Goal: Information Seeking & Learning: Learn about a topic

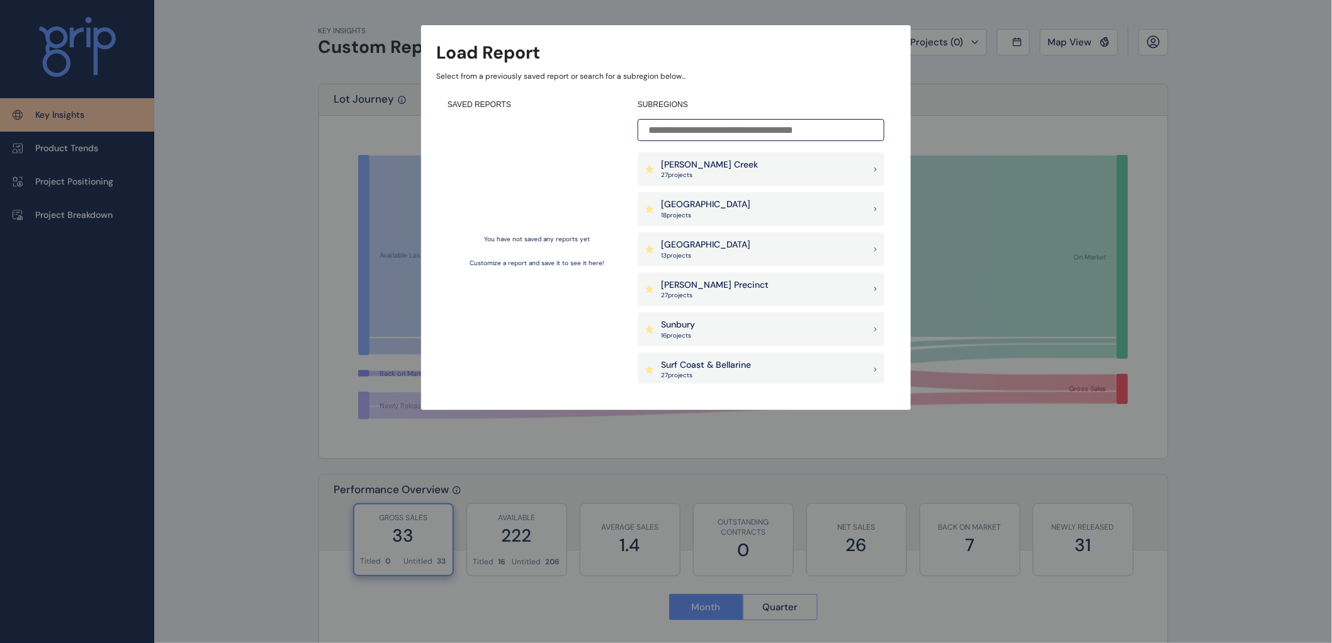
click at [707, 161] on p "[PERSON_NAME] Creek" at bounding box center [709, 165] width 97 height 13
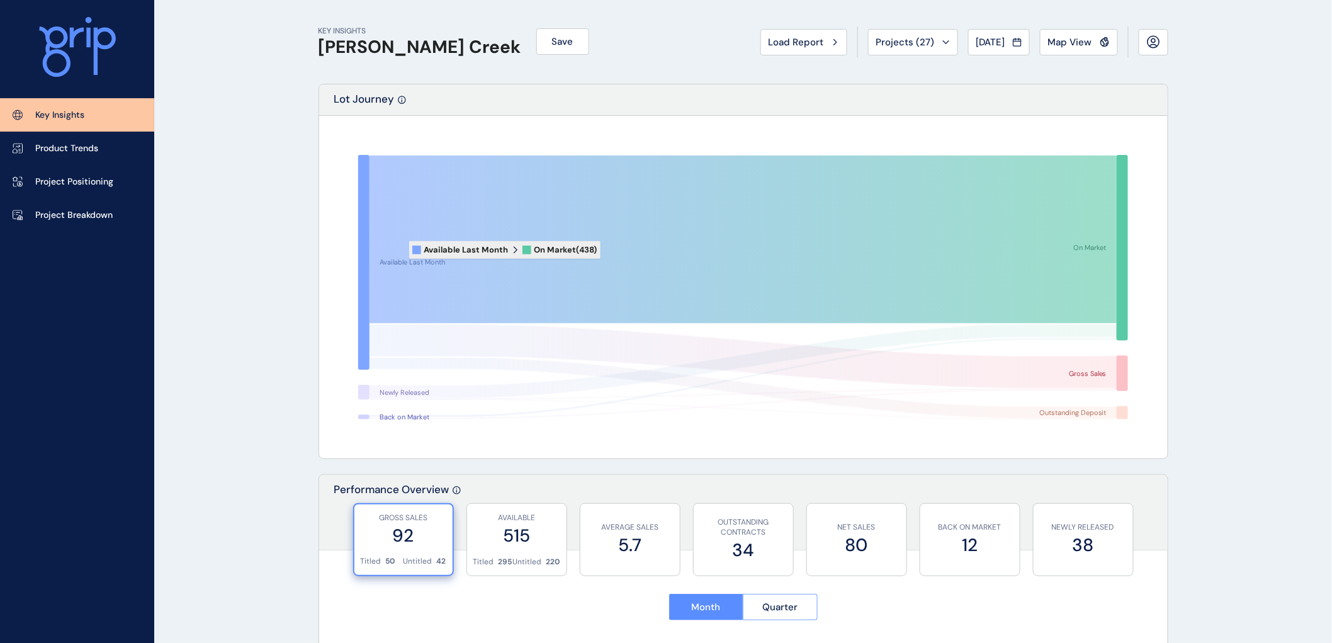
scroll to position [70, 0]
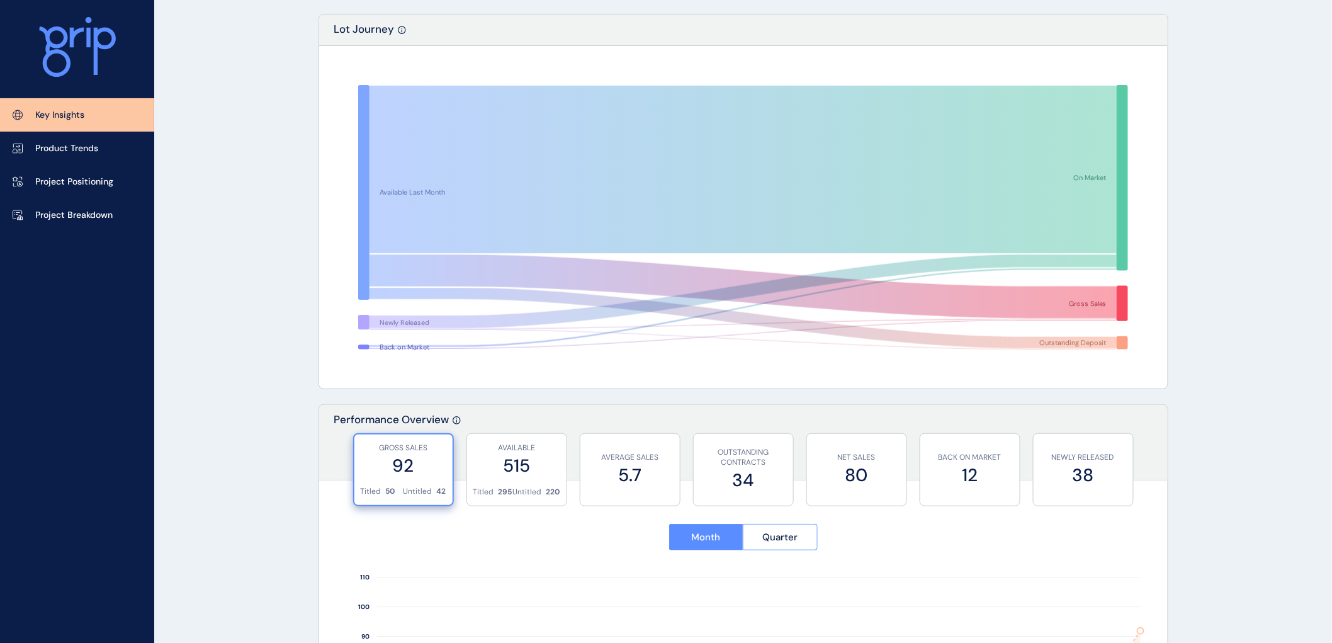
click at [62, 109] on p "Key Insights" at bounding box center [59, 115] width 49 height 13
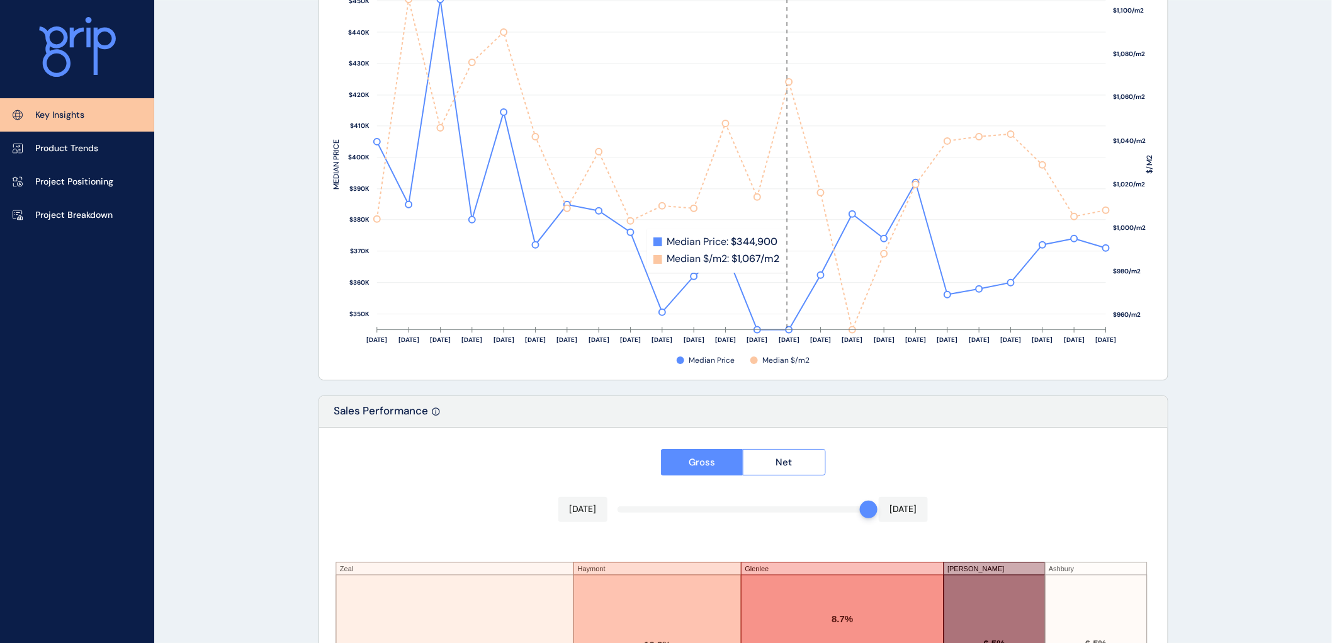
scroll to position [1589, 0]
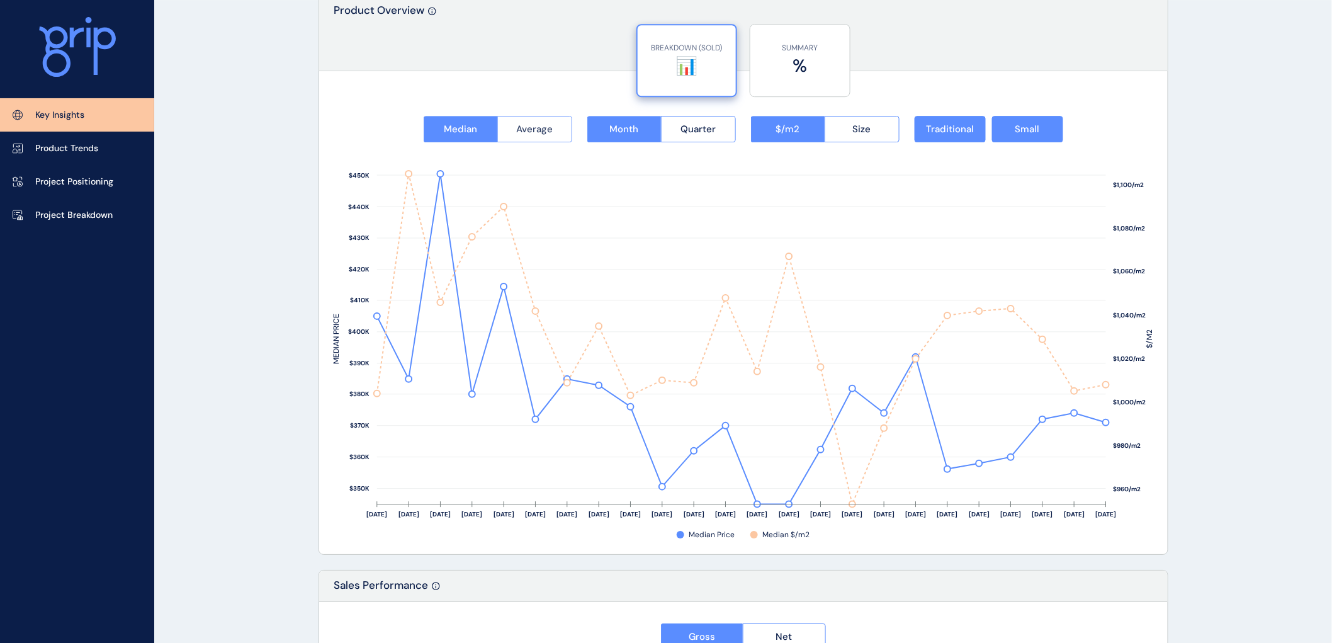
click at [530, 126] on span "Average" at bounding box center [534, 129] width 37 height 13
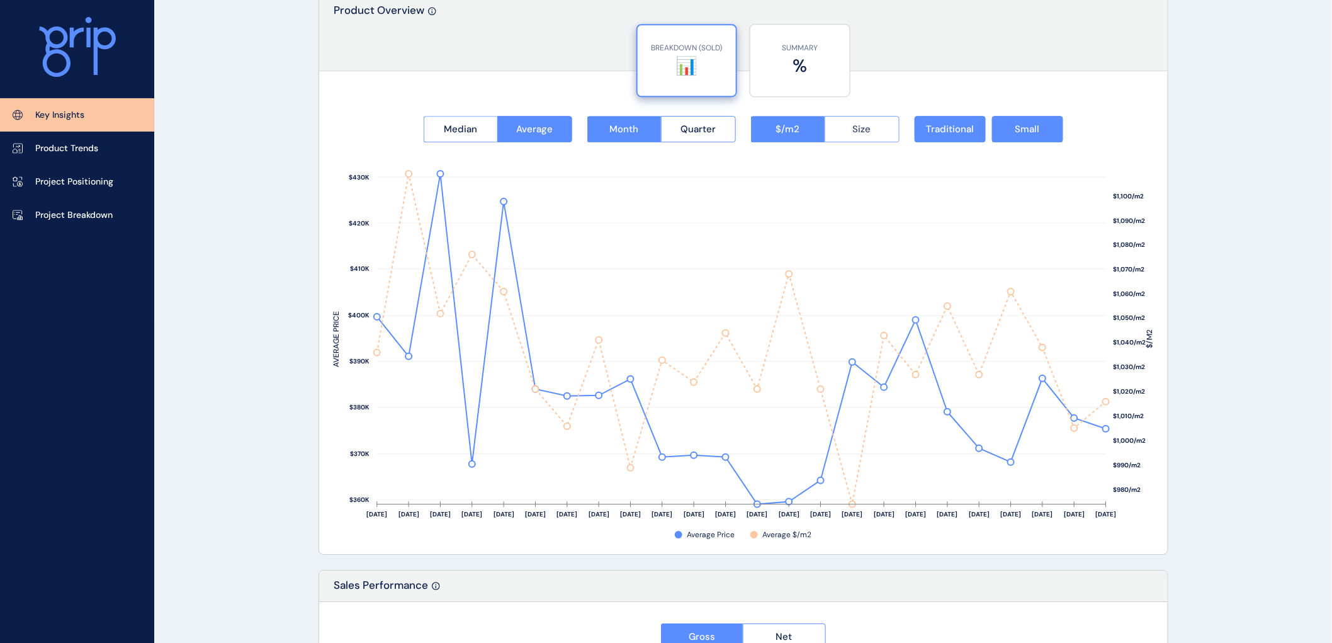
click at [853, 127] on span "Size" at bounding box center [862, 129] width 18 height 13
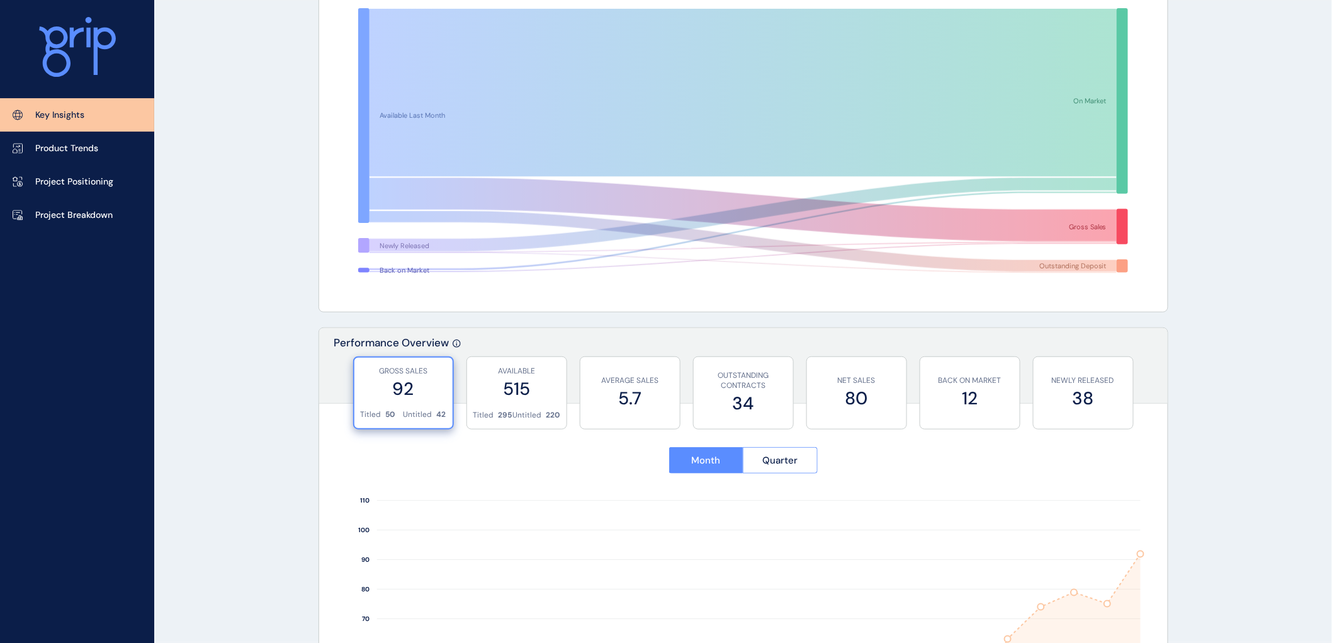
scroll to position [0, 0]
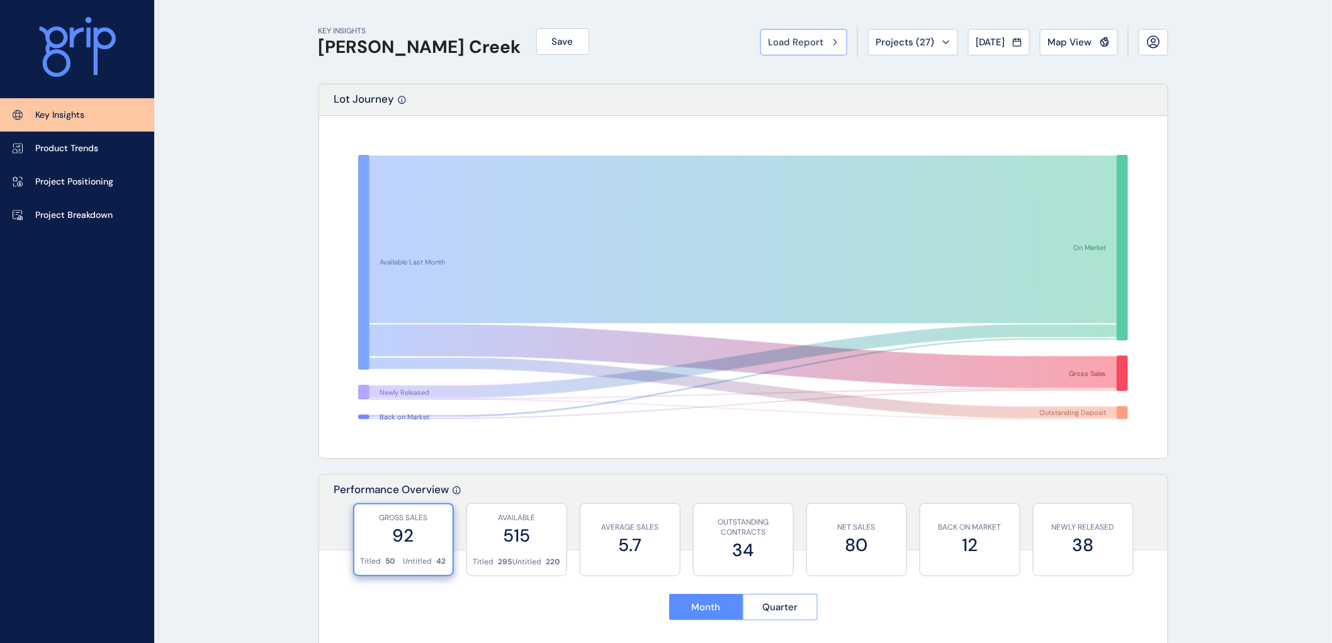
click at [834, 38] on icon at bounding box center [836, 42] width 4 height 8
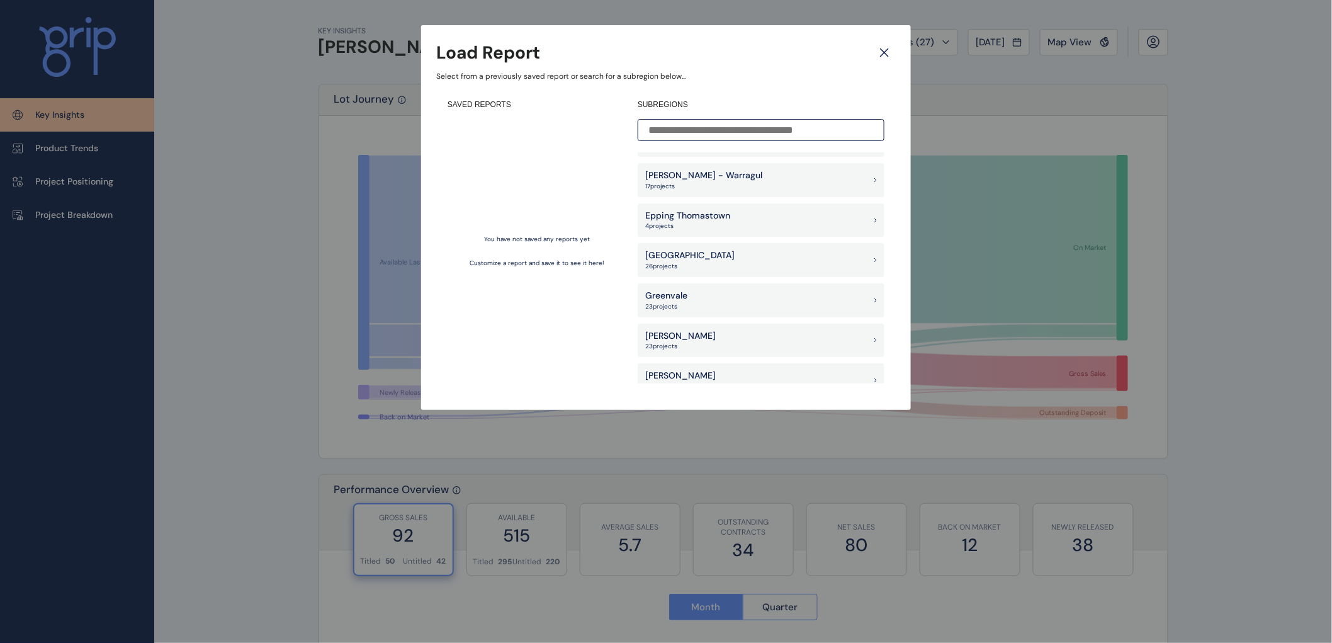
scroll to position [700, 0]
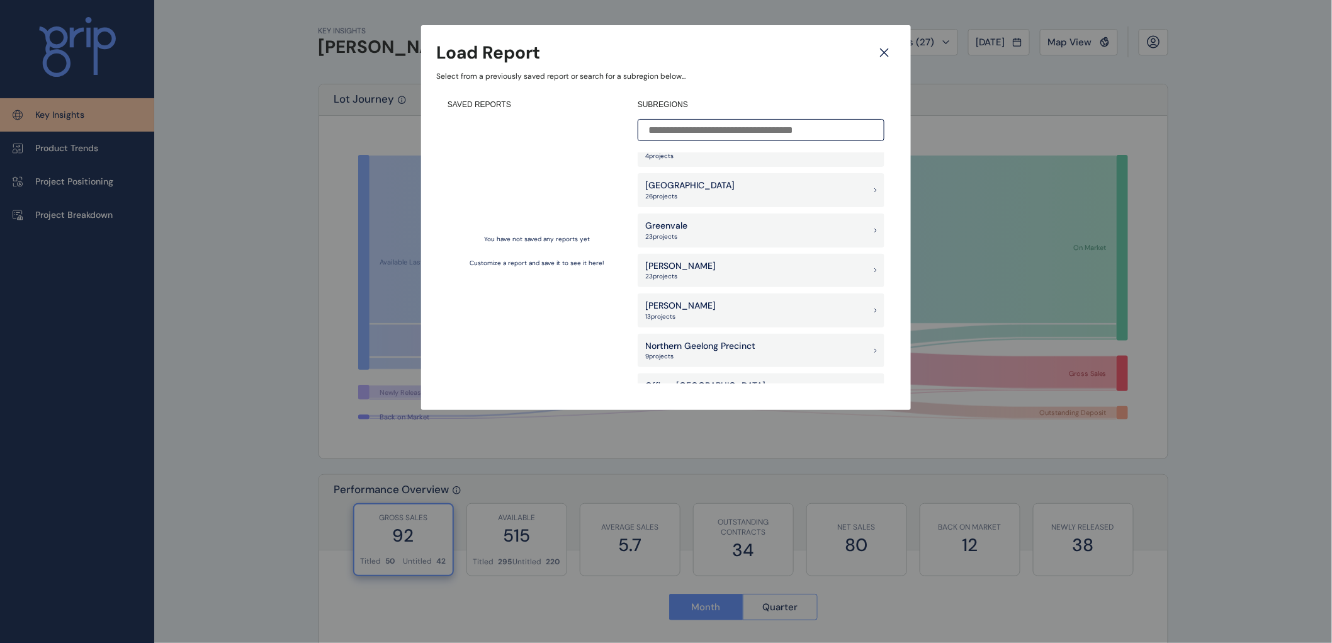
click at [655, 268] on p "[PERSON_NAME]" at bounding box center [680, 266] width 71 height 13
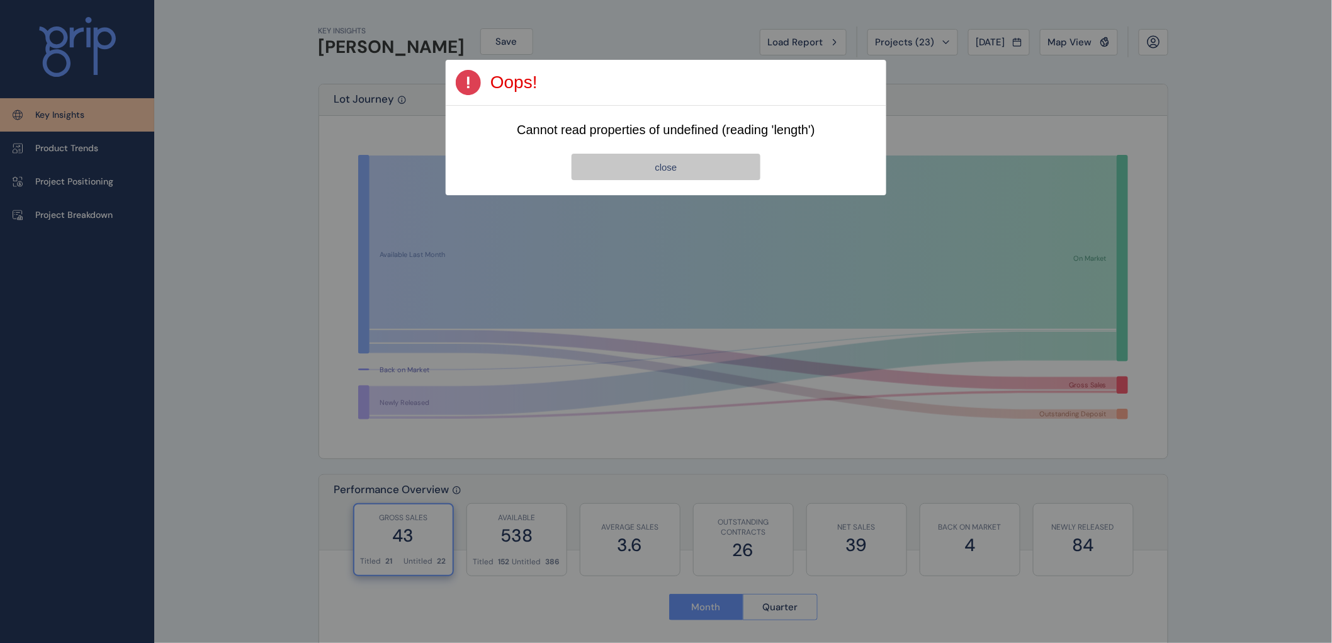
click at [672, 167] on span "close" at bounding box center [666, 167] width 22 height 11
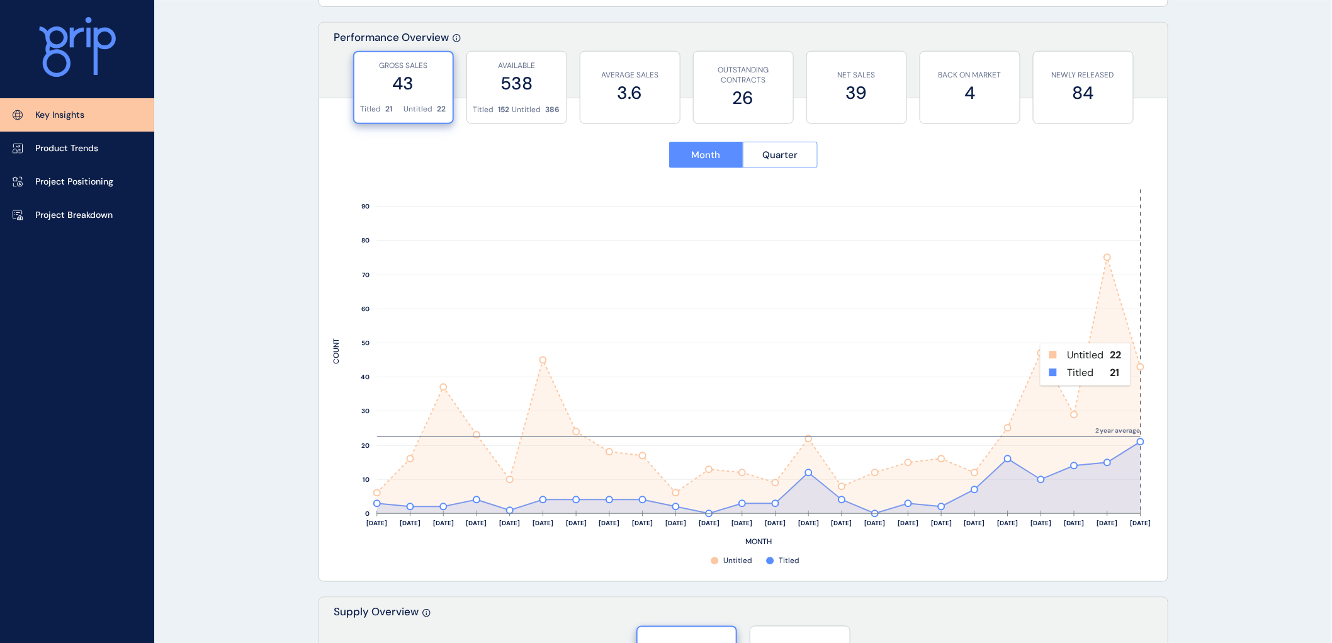
scroll to position [419, 0]
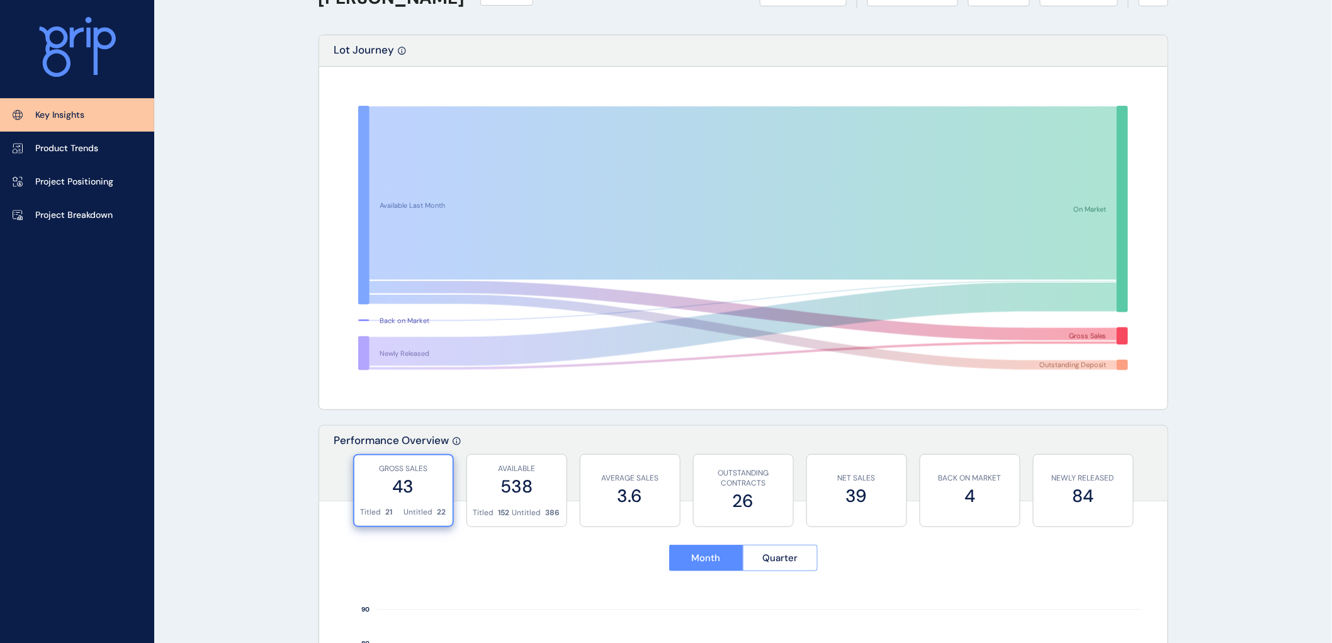
scroll to position [0, 0]
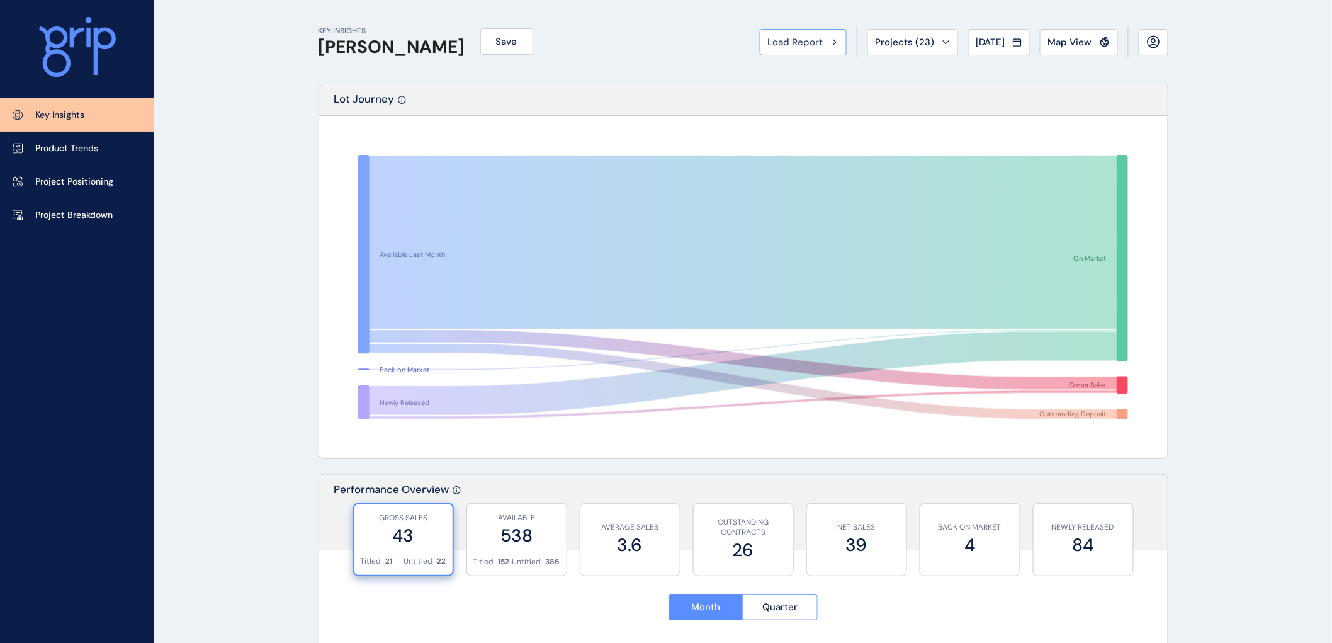
click at [833, 40] on icon at bounding box center [835, 42] width 4 height 8
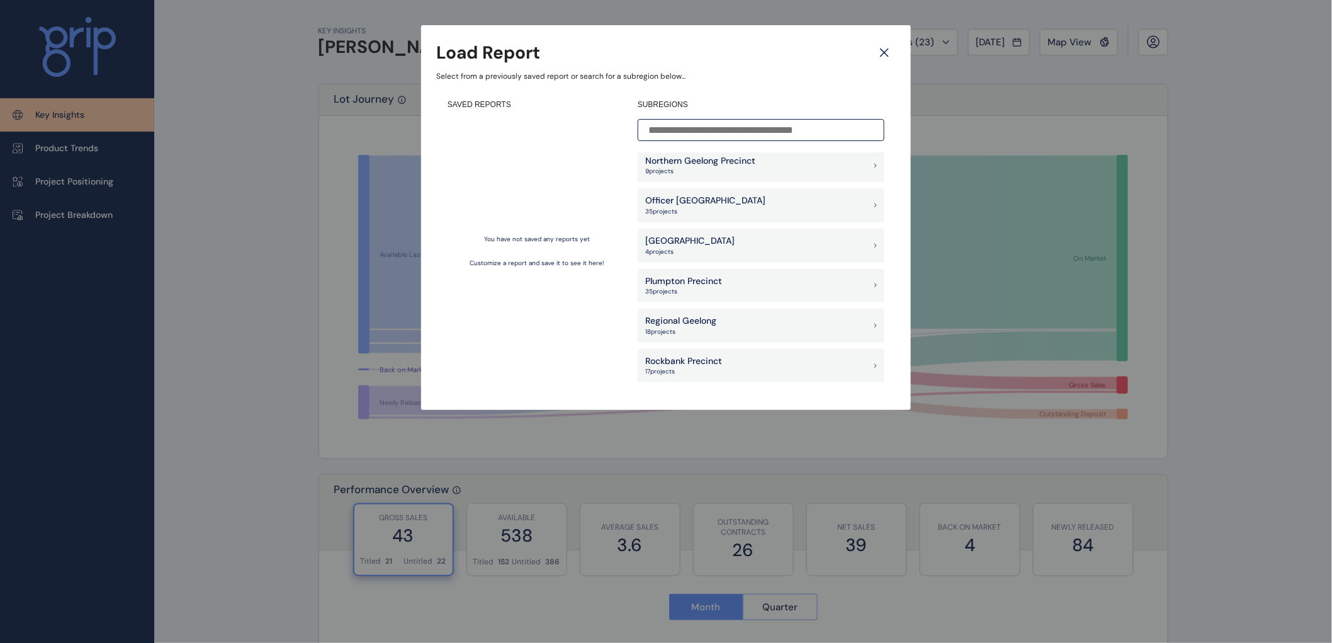
scroll to position [909, 0]
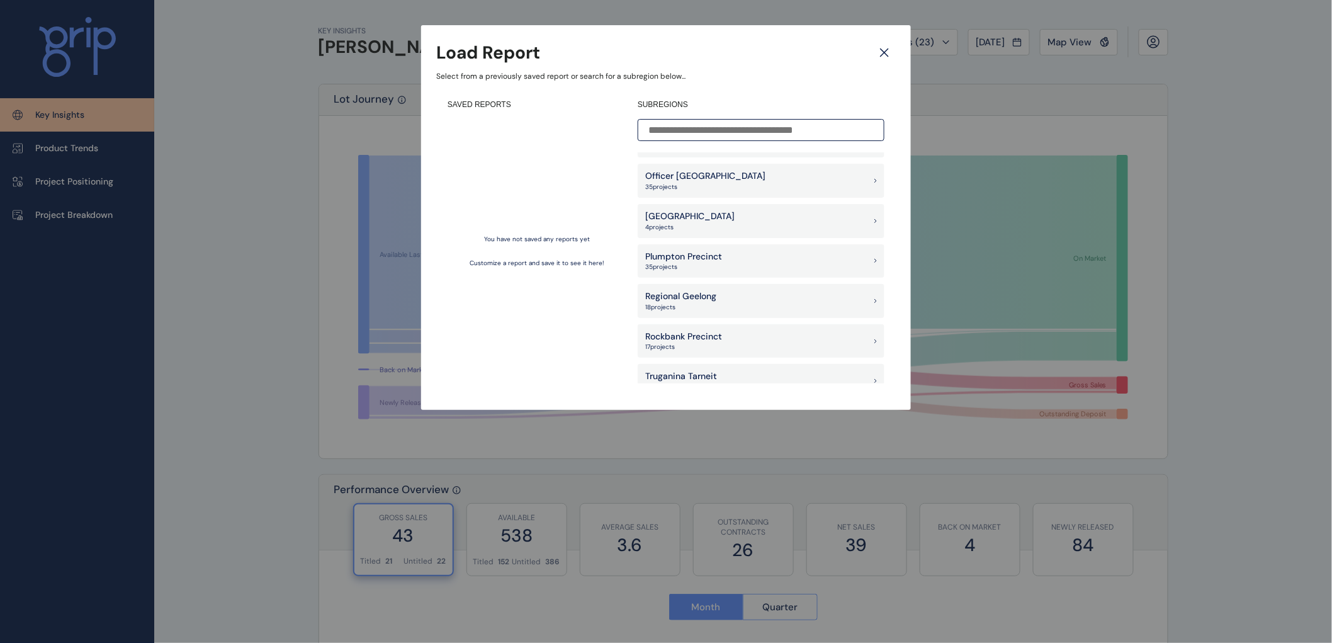
click at [667, 254] on p "Plumpton Precinct" at bounding box center [683, 257] width 77 height 13
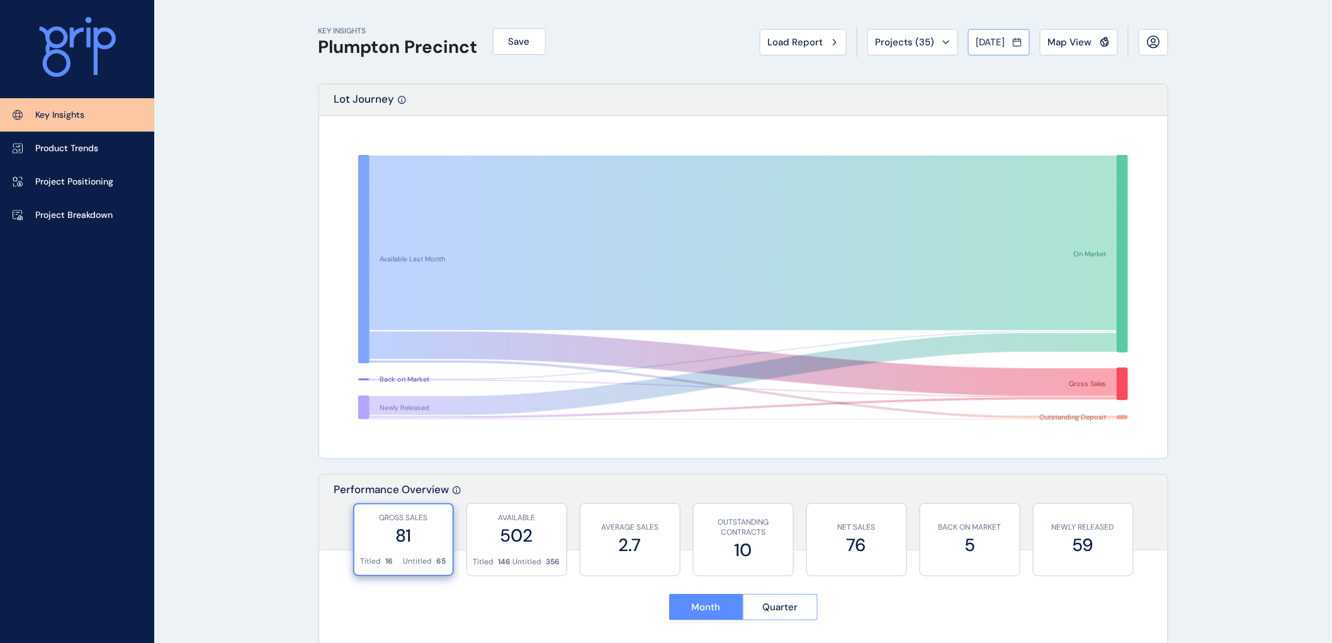
click at [1018, 42] on icon at bounding box center [1017, 42] width 9 height 13
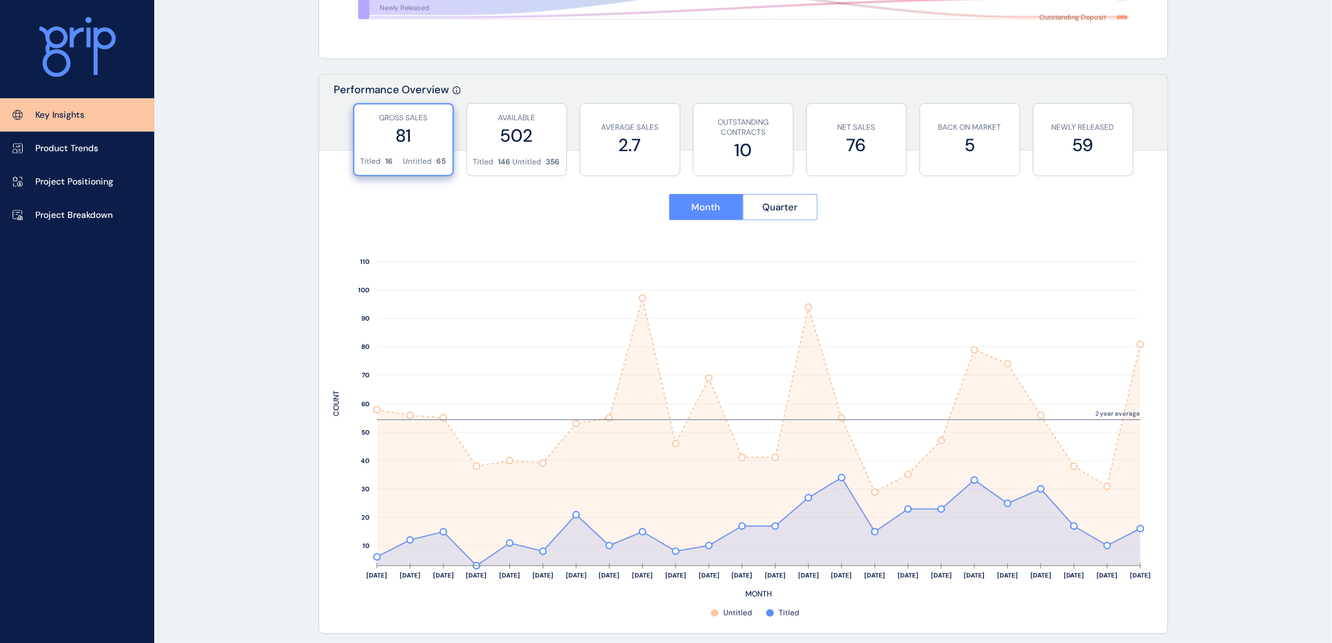
scroll to position [399, 0]
click at [1096, 382] on div at bounding box center [666, 321] width 1332 height 643
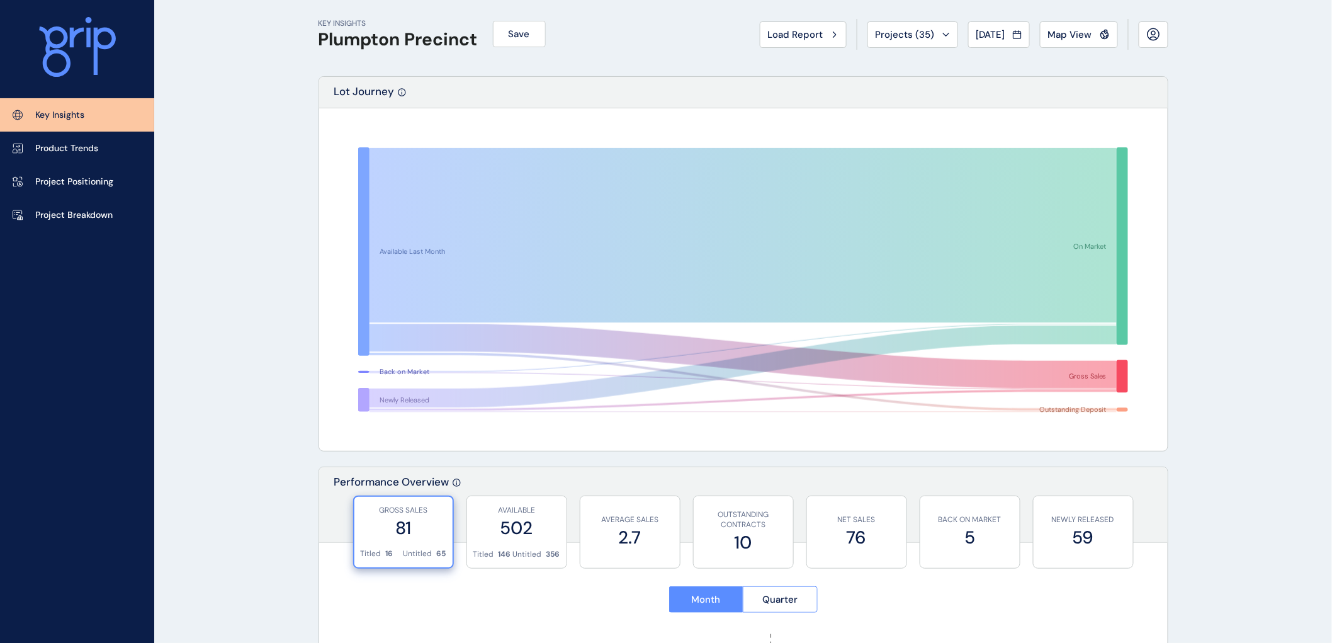
scroll to position [0, 0]
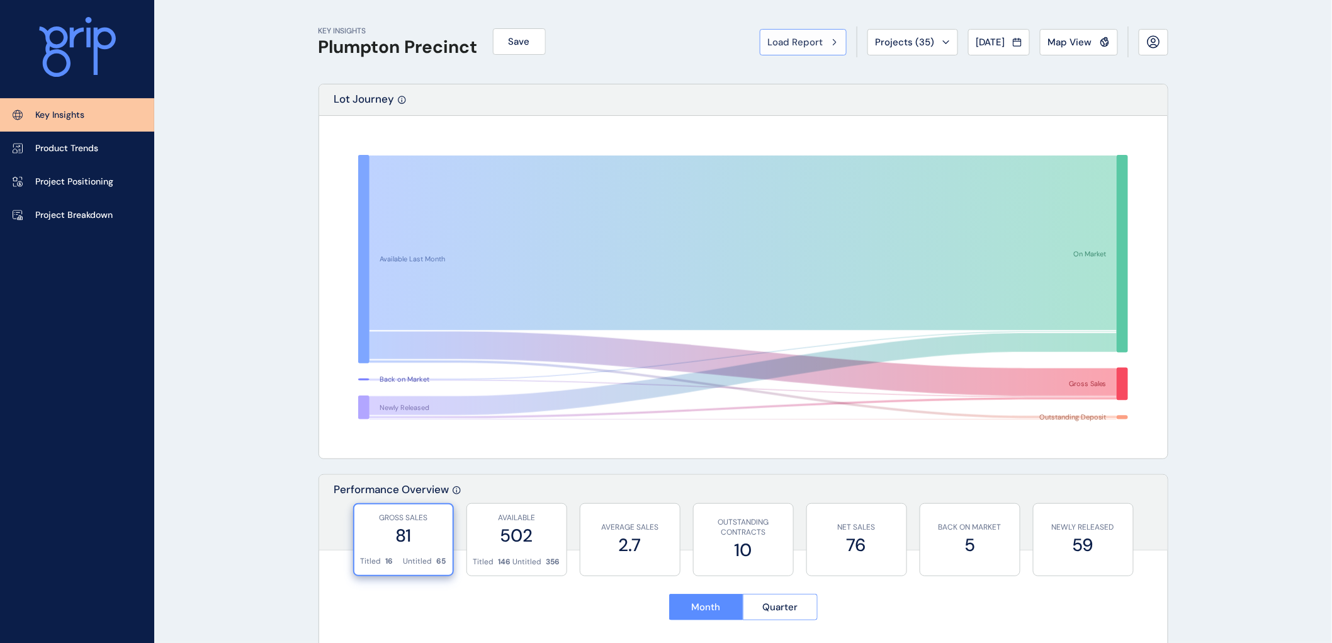
click at [768, 40] on span "Load Report" at bounding box center [795, 42] width 55 height 13
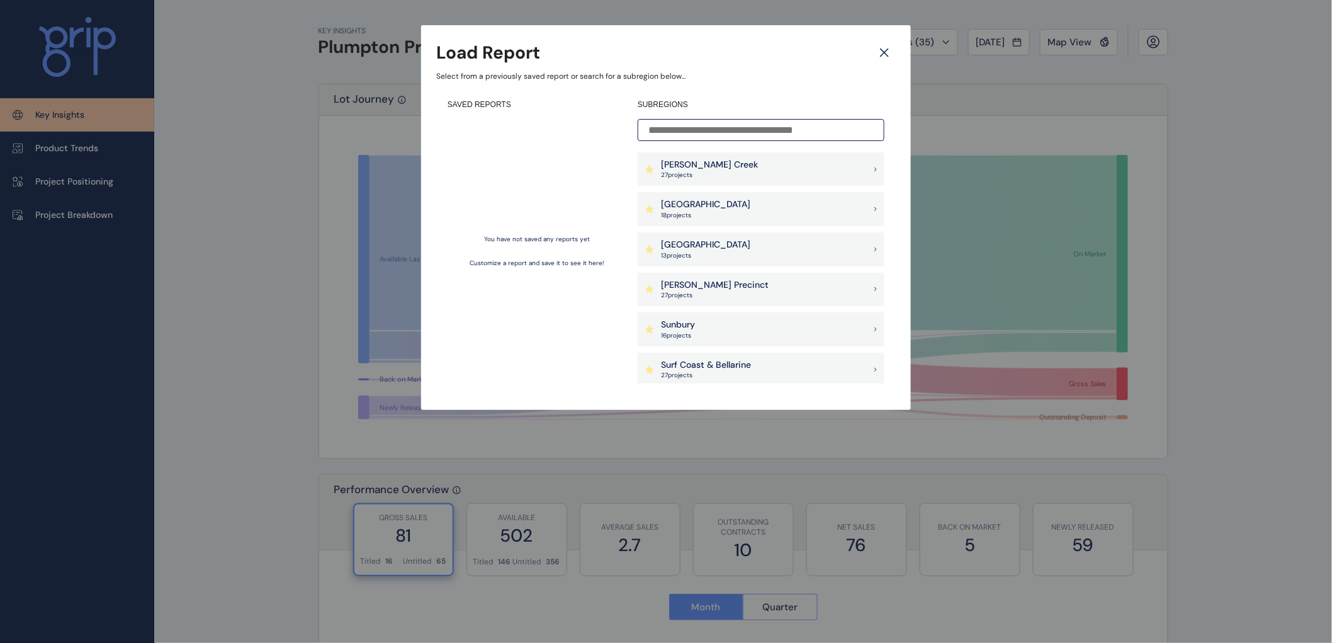
click at [1110, 103] on div "Load Report Select from a previously saved report or search for a subregion bel…" at bounding box center [666, 192] width 1332 height 385
click at [885, 48] on icon at bounding box center [884, 53] width 23 height 22
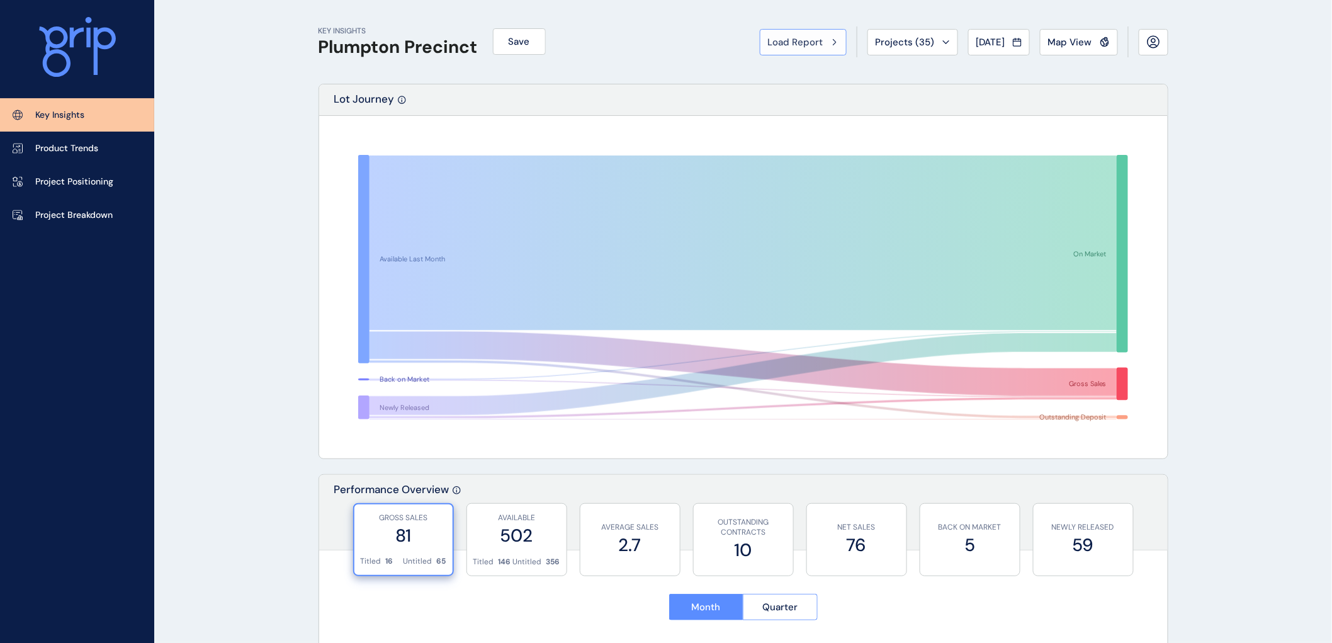
click at [792, 40] on span "Load Report" at bounding box center [795, 42] width 55 height 13
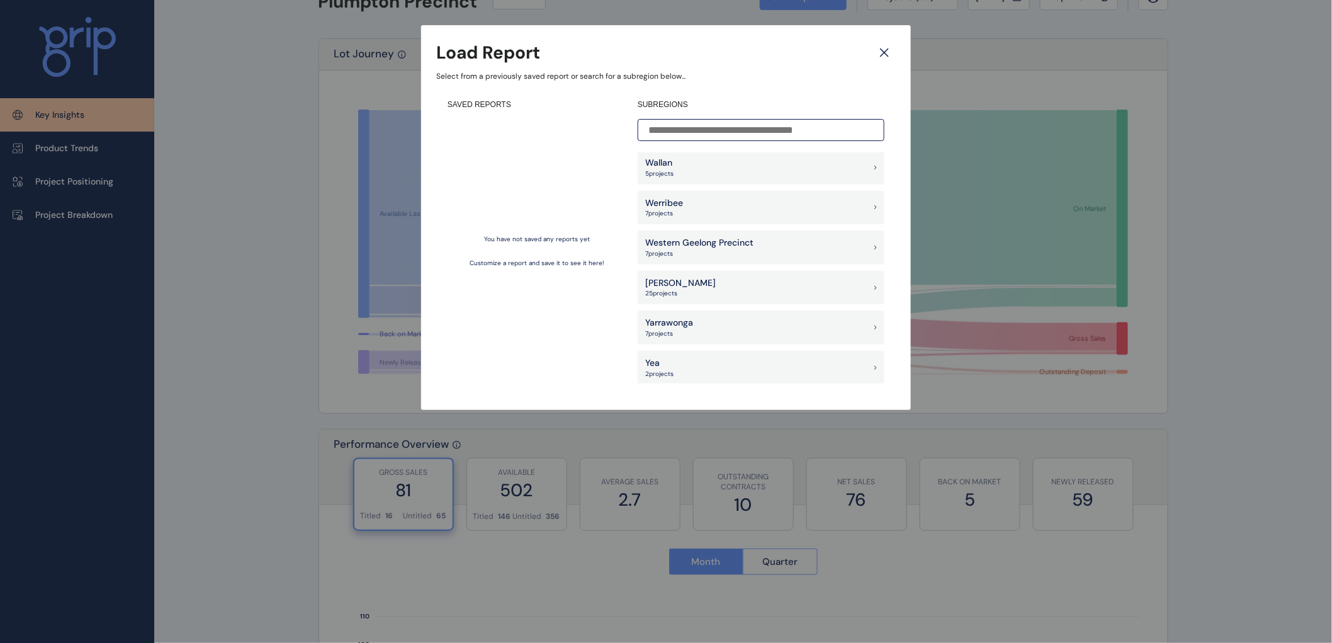
scroll to position [70, 0]
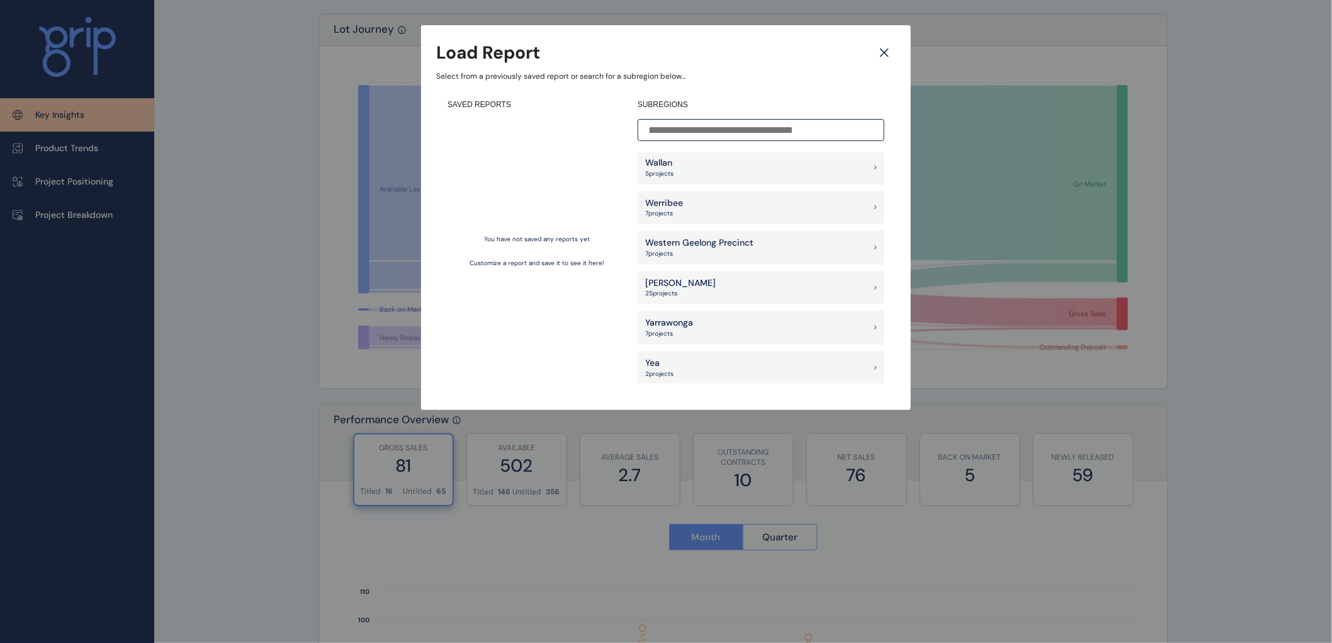
click at [667, 202] on p "Werribee" at bounding box center [664, 203] width 38 height 13
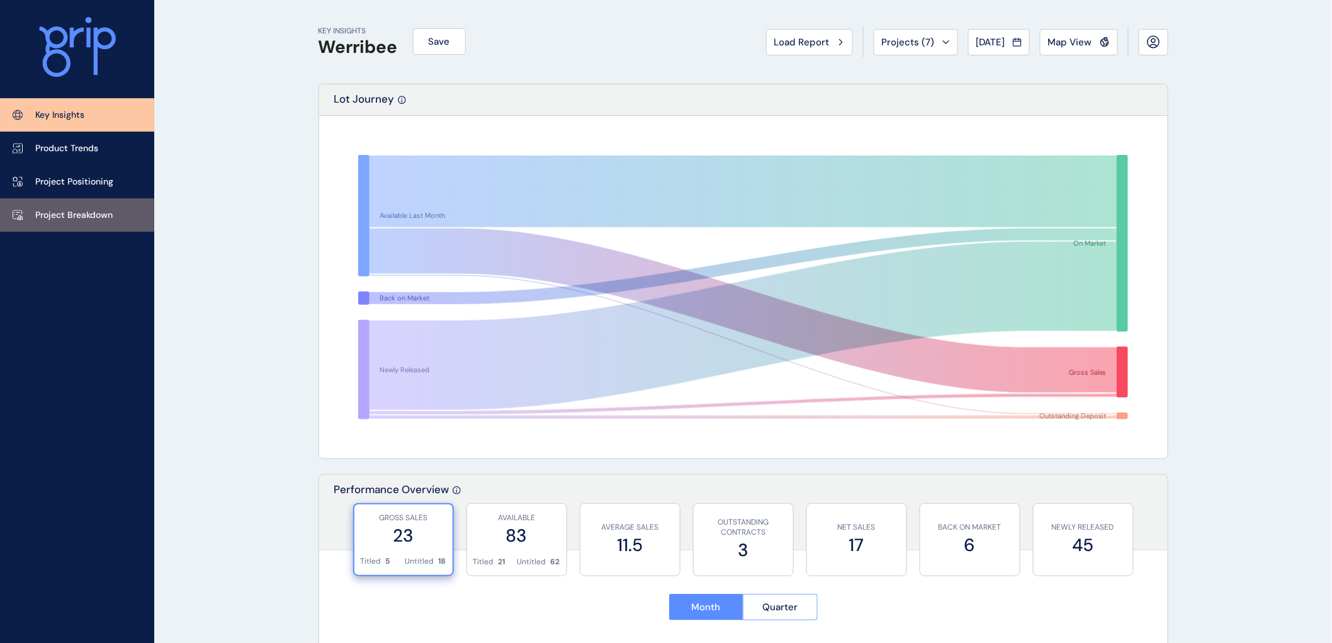
click at [62, 212] on p "Project Breakdown" at bounding box center [73, 215] width 77 height 13
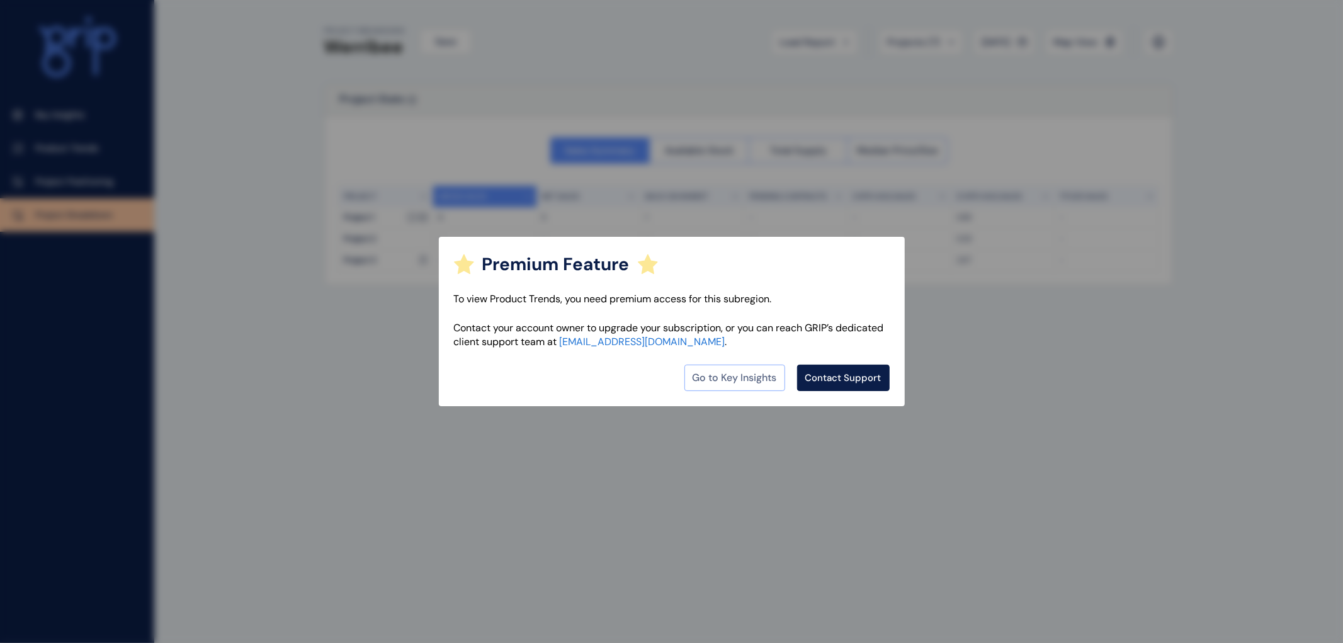
click at [712, 380] on link "Go to Key Insights" at bounding box center [734, 378] width 101 height 26
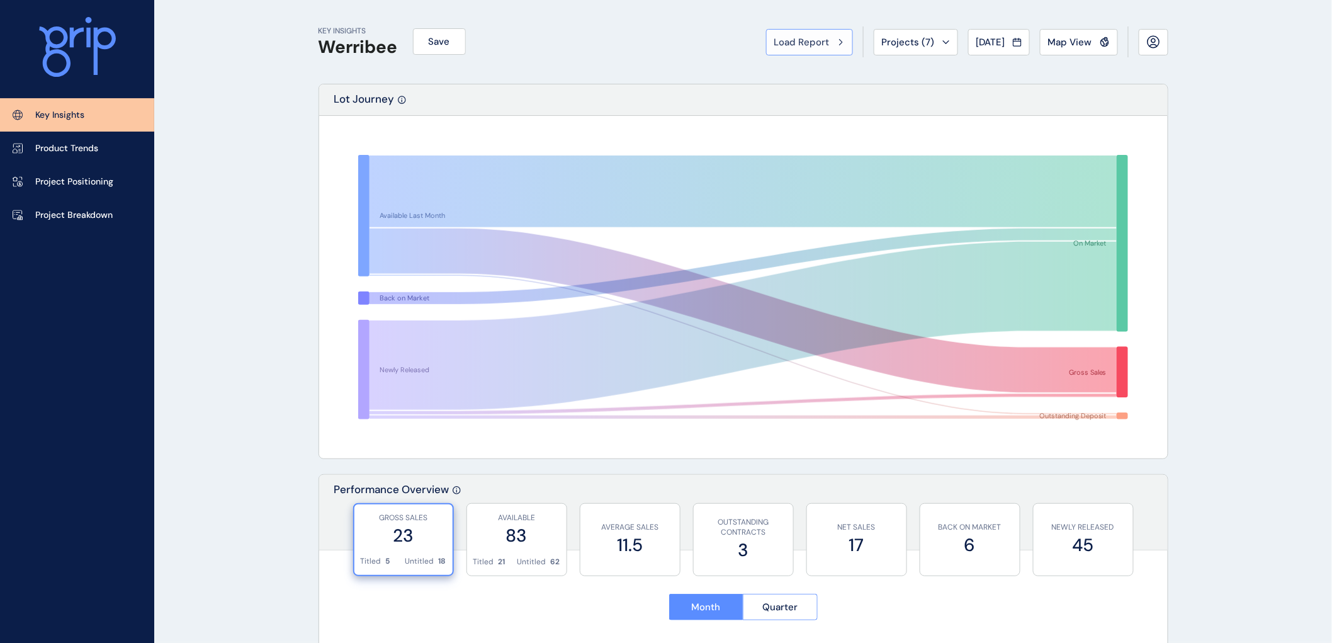
click at [785, 46] on span "Load Report" at bounding box center [802, 42] width 55 height 13
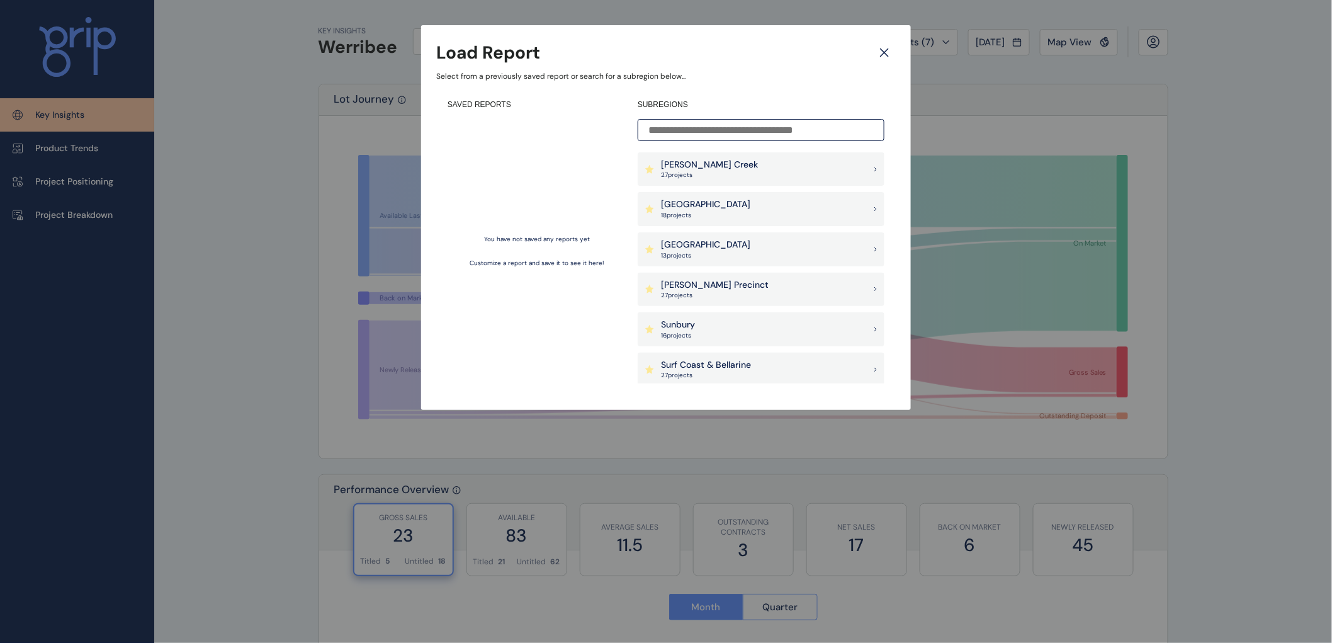
click at [703, 202] on p "[GEOGRAPHIC_DATA]" at bounding box center [705, 204] width 89 height 13
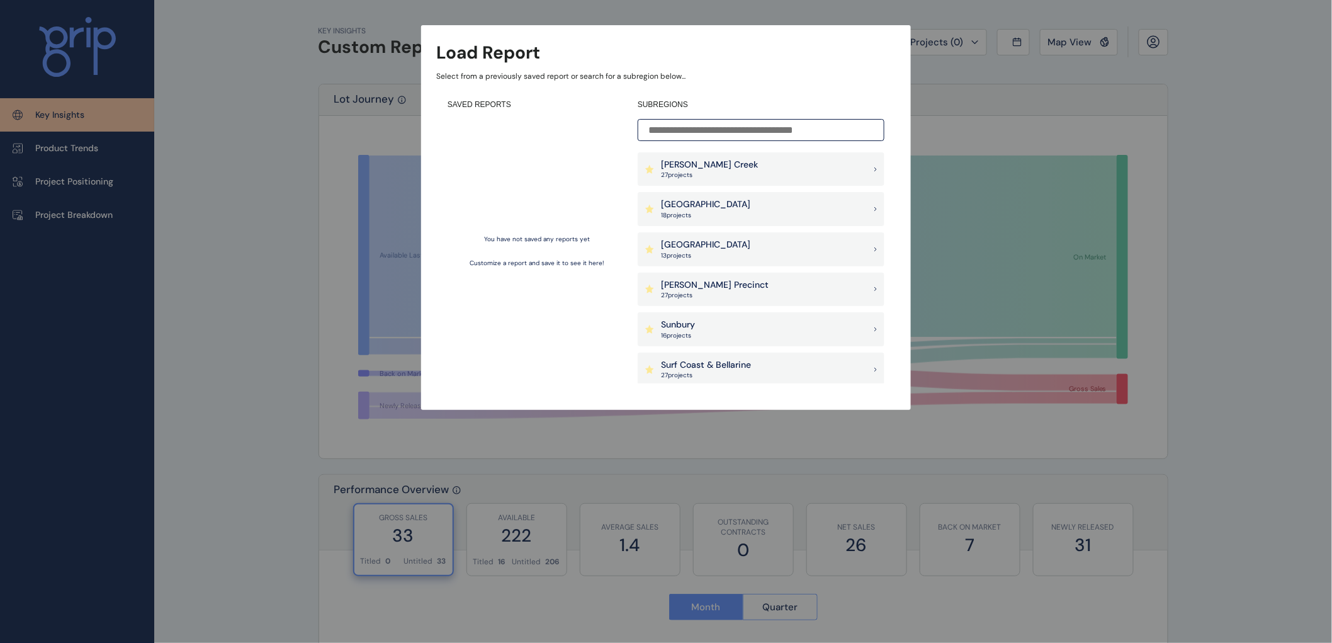
click at [686, 205] on p "[GEOGRAPHIC_DATA]" at bounding box center [705, 204] width 89 height 13
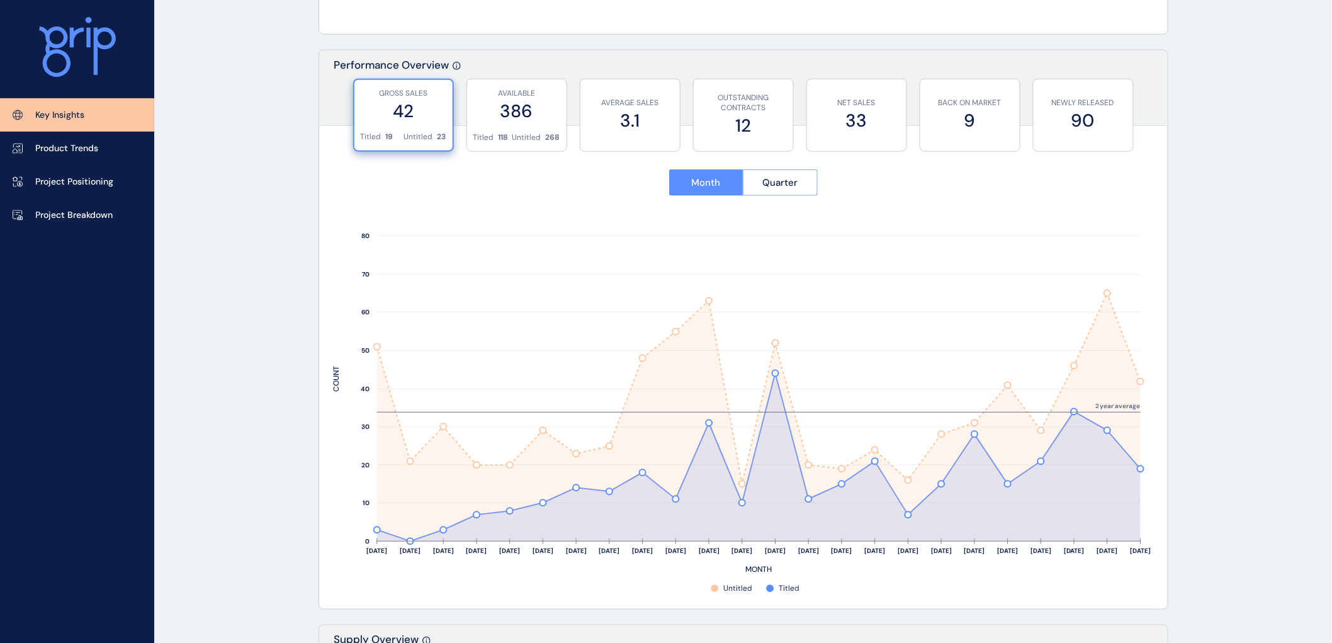
scroll to position [399, 0]
